Goal: Task Accomplishment & Management: Use online tool/utility

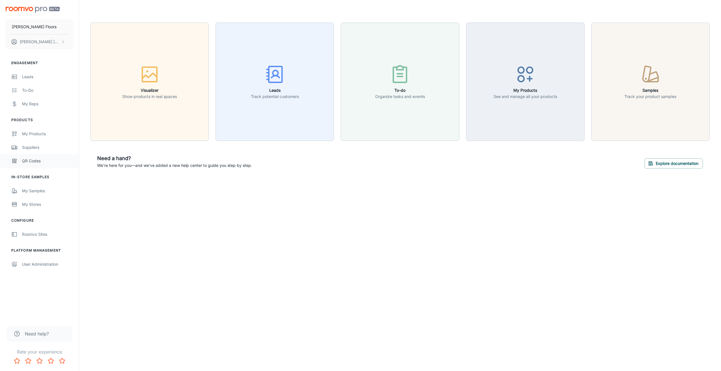
click at [31, 160] on div "QR Codes" at bounding box center [47, 161] width 51 height 6
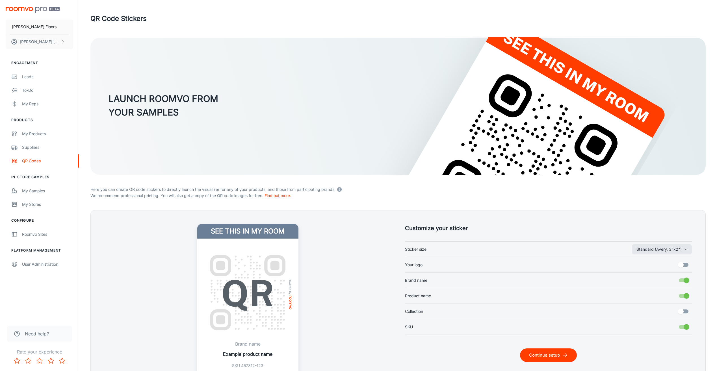
click at [460, 260] on label "Your logo" at bounding box center [548, 265] width 287 height 11
click at [664, 260] on input "Your logo" at bounding box center [680, 265] width 32 height 11
checkbox input "true"
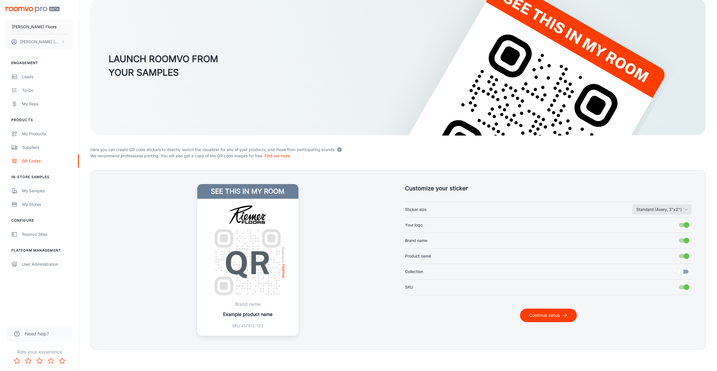
scroll to position [41, 0]
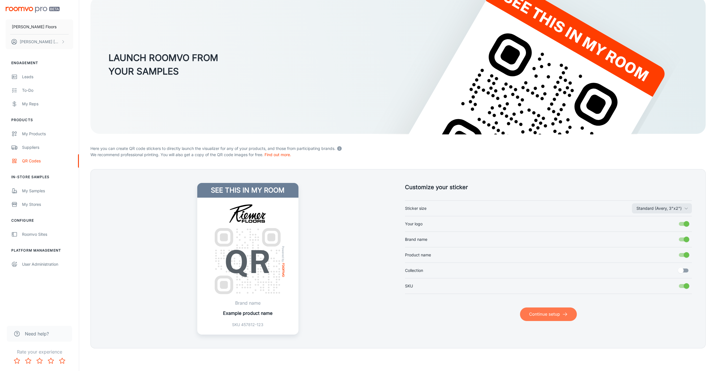
click at [539, 310] on button "Continue setup" at bounding box center [548, 315] width 57 height 14
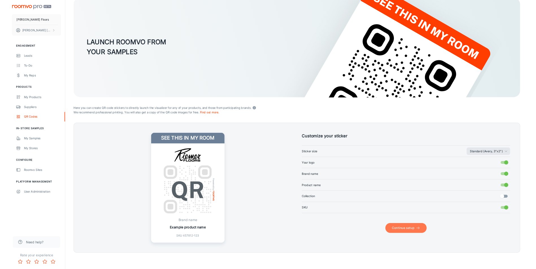
scroll to position [0, 0]
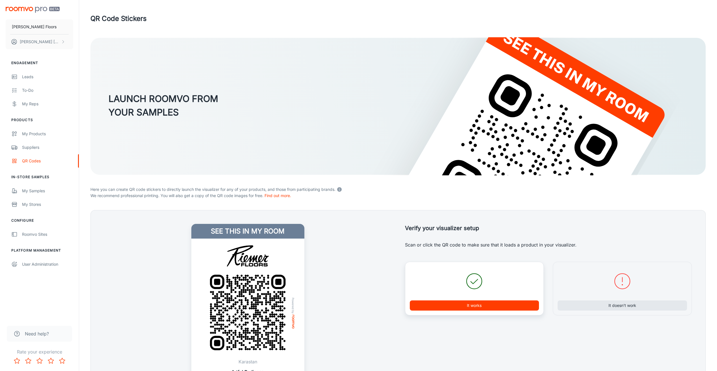
click at [489, 308] on button "It works" at bounding box center [474, 306] width 129 height 10
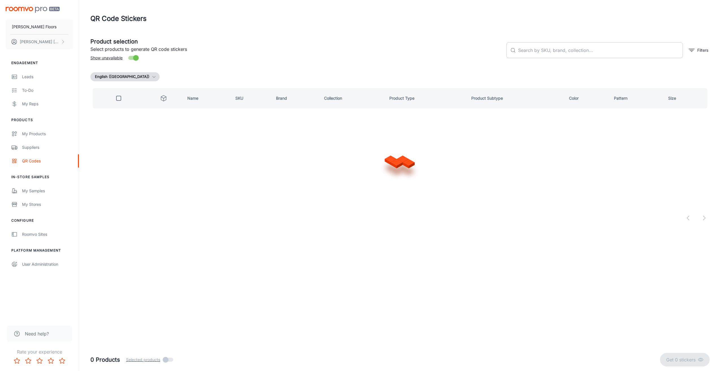
click at [569, 49] on input "text" at bounding box center [600, 50] width 165 height 16
type input "ELEGANT BEAUTY"
checkbox input "true"
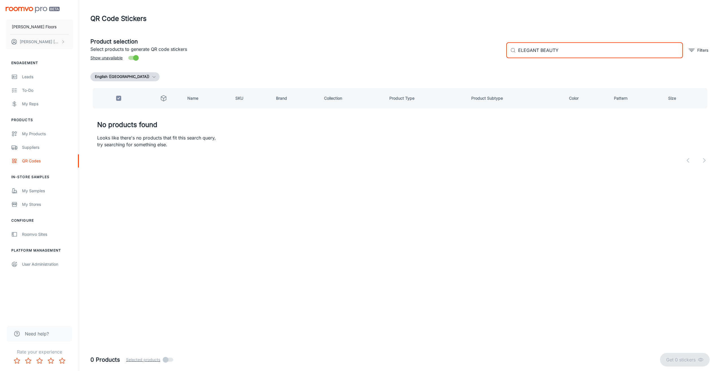
drag, startPoint x: 559, startPoint y: 52, endPoint x: 513, endPoint y: 53, distance: 46.3
click at [513, 53] on div "​ ELEGANT BEAUTY ​" at bounding box center [594, 50] width 177 height 16
checkbox input "false"
